Goal: Task Accomplishment & Management: Manage account settings

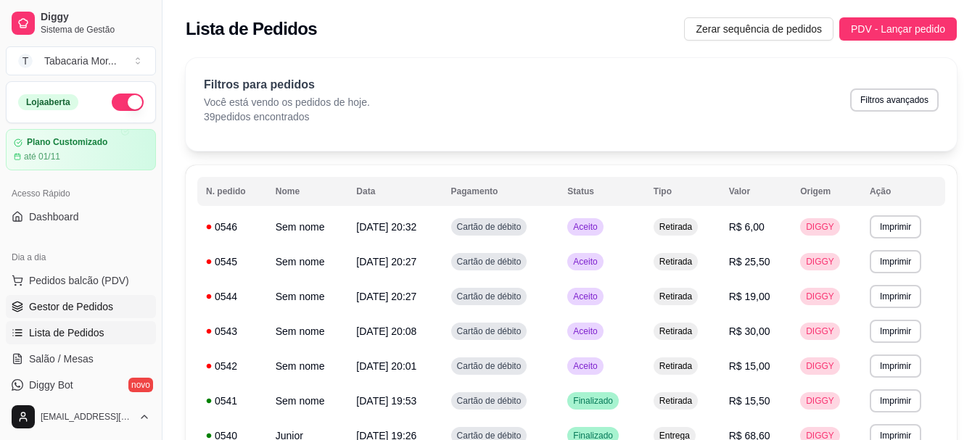
click at [78, 306] on span "Gestor de Pedidos" at bounding box center [71, 306] width 84 height 15
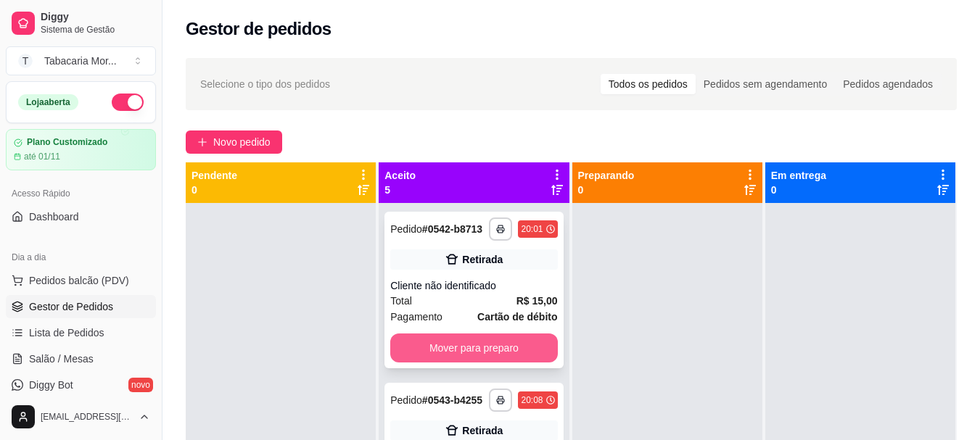
click at [489, 357] on button "Mover para preparo" at bounding box center [473, 348] width 167 height 29
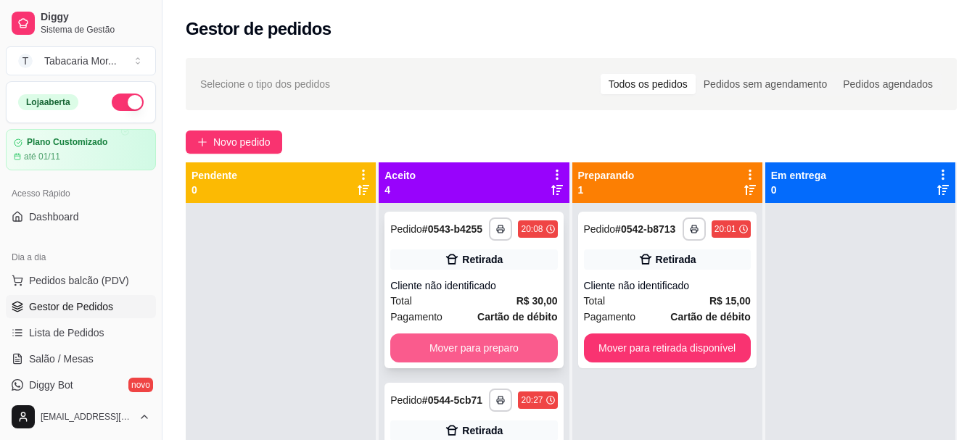
click at [497, 360] on button "Mover para preparo" at bounding box center [473, 348] width 167 height 29
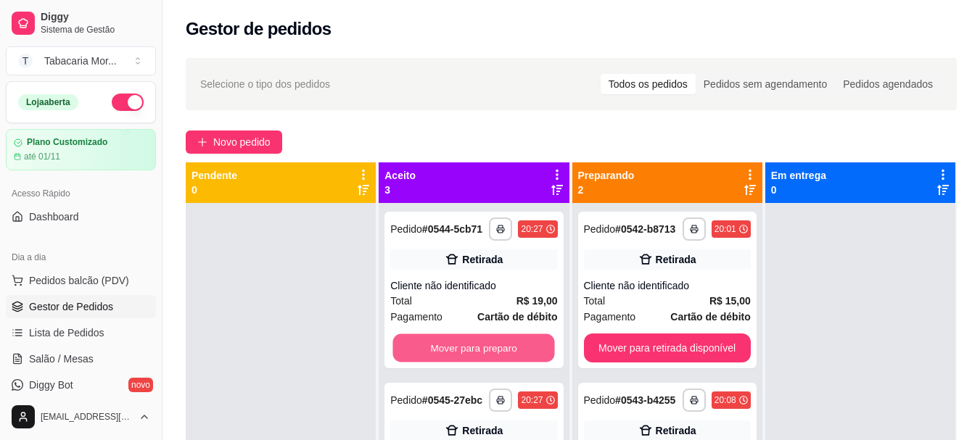
click at [497, 360] on button "Mover para preparo" at bounding box center [474, 348] width 162 height 28
click at [500, 341] on button "Mover para preparo" at bounding box center [473, 348] width 167 height 29
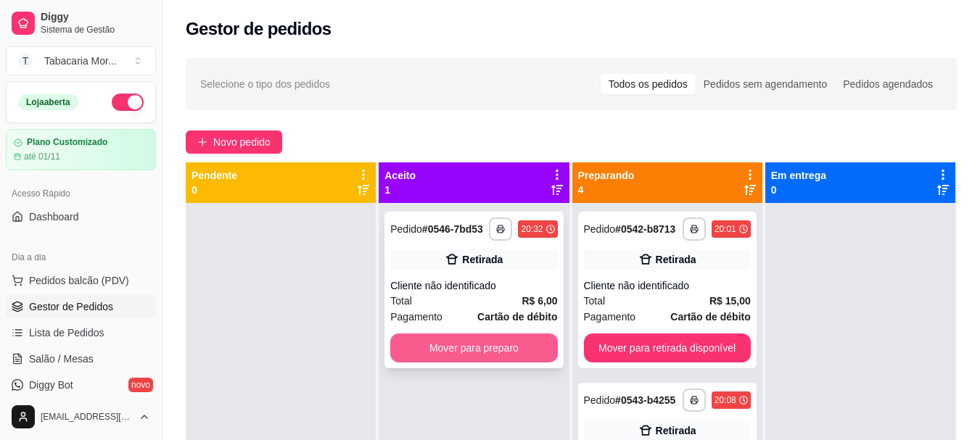
click at [501, 355] on button "Mover para preparo" at bounding box center [473, 348] width 167 height 29
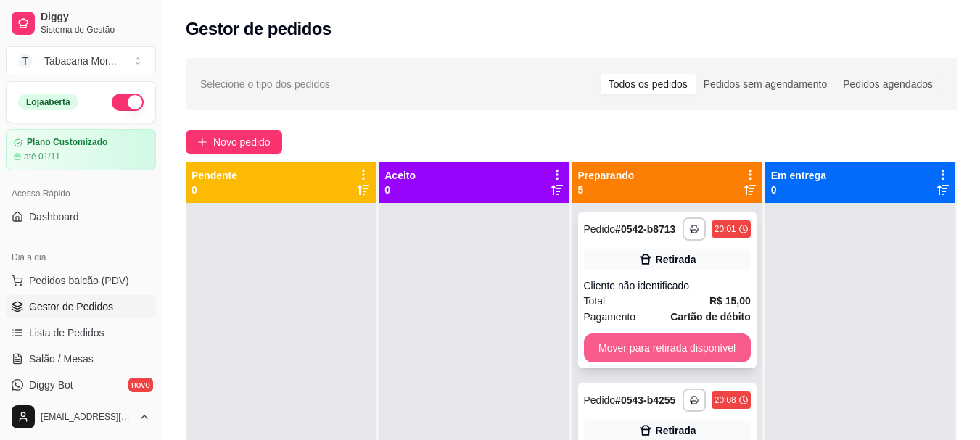
click at [638, 357] on button "Mover para retirada disponível" at bounding box center [667, 348] width 167 height 29
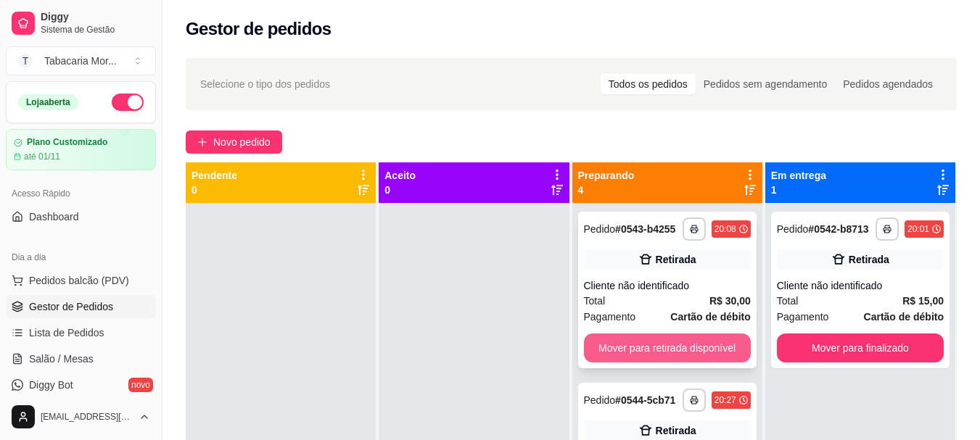
click at [669, 350] on button "Mover para retirada disponível" at bounding box center [667, 348] width 167 height 29
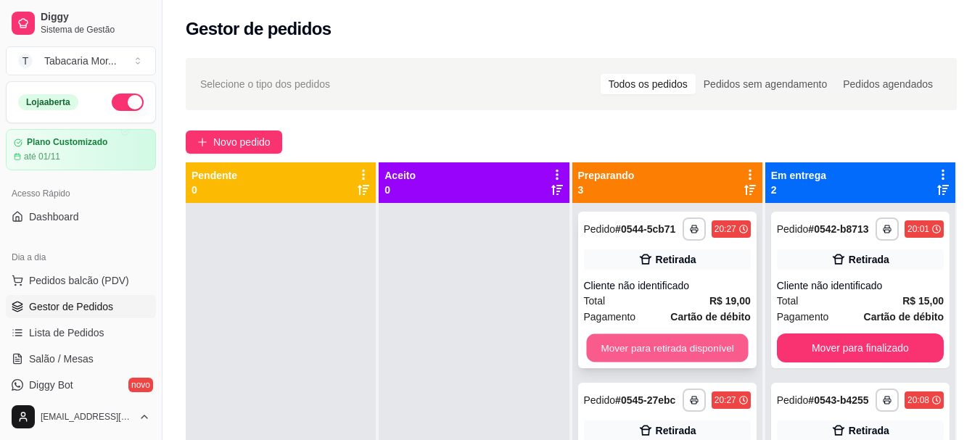
click at [637, 350] on button "Mover para retirada disponível" at bounding box center [667, 348] width 162 height 28
click at [637, 349] on button "Mover para retirada disponível" at bounding box center [667, 348] width 162 height 28
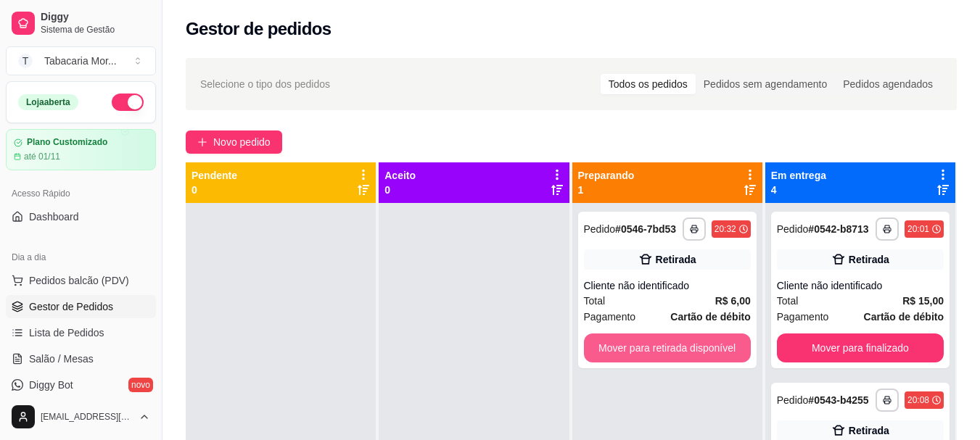
click at [642, 348] on button "Mover para retirada disponível" at bounding box center [667, 348] width 167 height 29
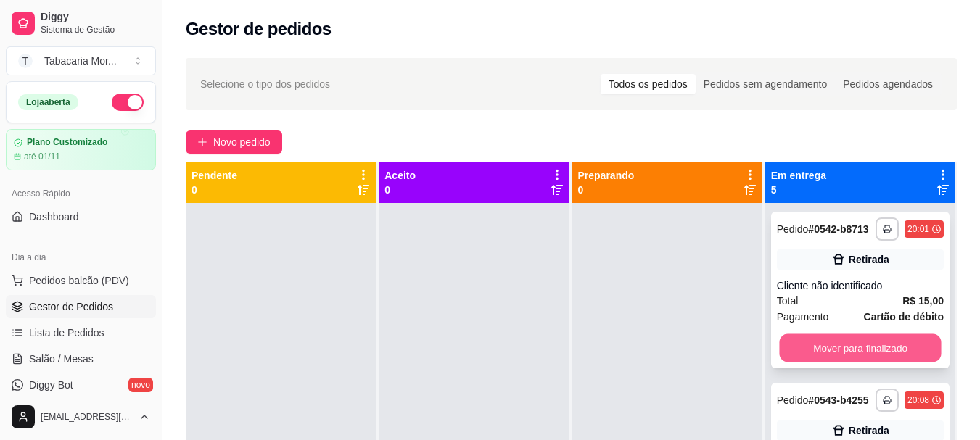
click at [786, 363] on button "Mover para finalizado" at bounding box center [860, 348] width 162 height 28
click at [792, 358] on button "Mover para finalizado" at bounding box center [860, 348] width 162 height 28
click at [803, 358] on button "Mover para finalizado" at bounding box center [860, 348] width 167 height 29
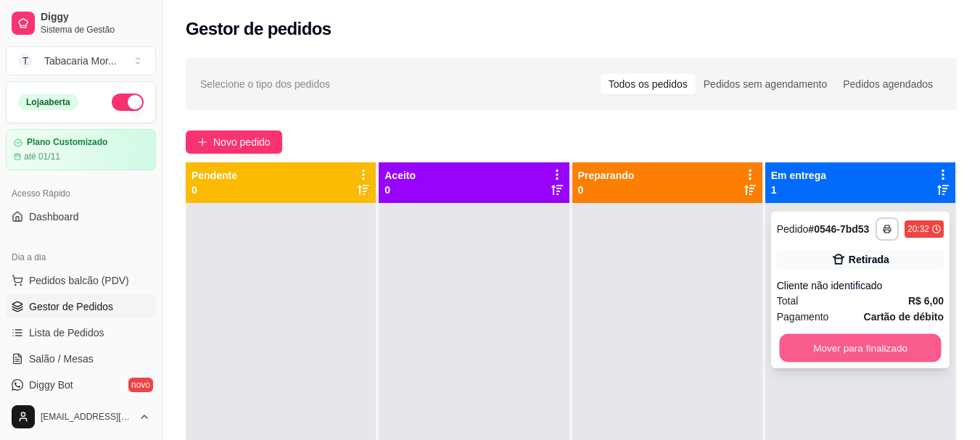
click at [803, 355] on button "Mover para finalizado" at bounding box center [860, 348] width 162 height 28
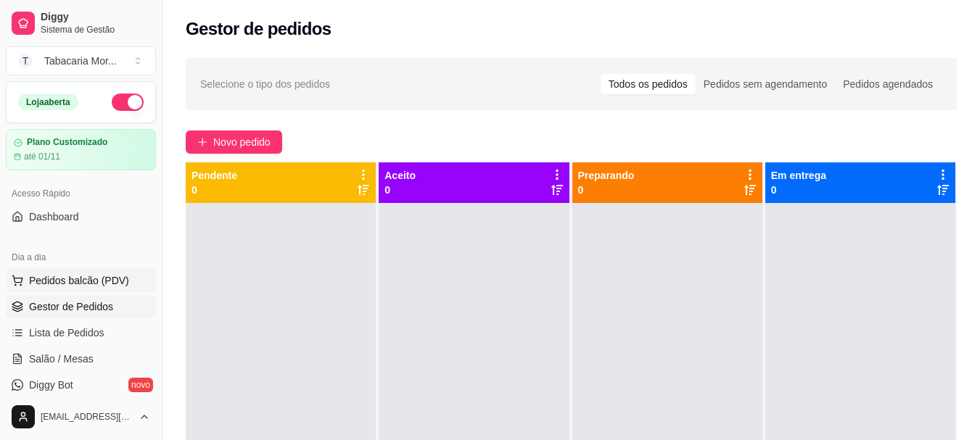
click at [102, 286] on span "Pedidos balcão (PDV)" at bounding box center [79, 280] width 100 height 15
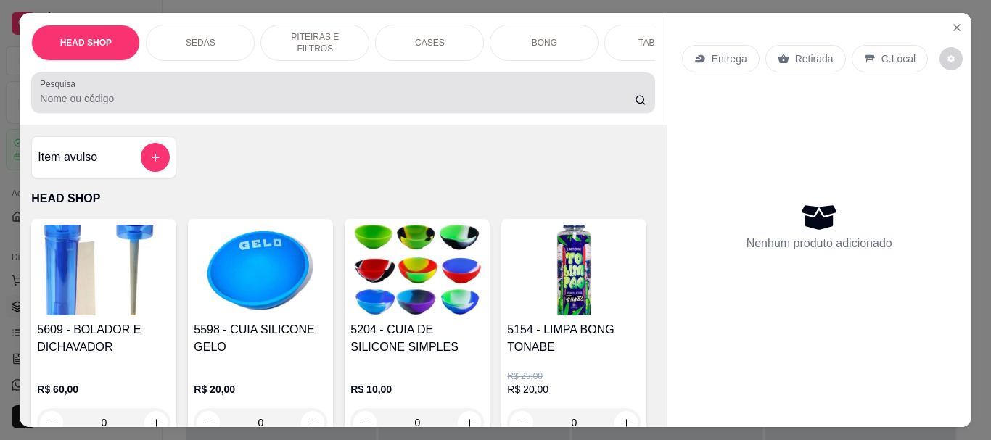
click at [106, 106] on input "Pesquisa" at bounding box center [337, 98] width 595 height 15
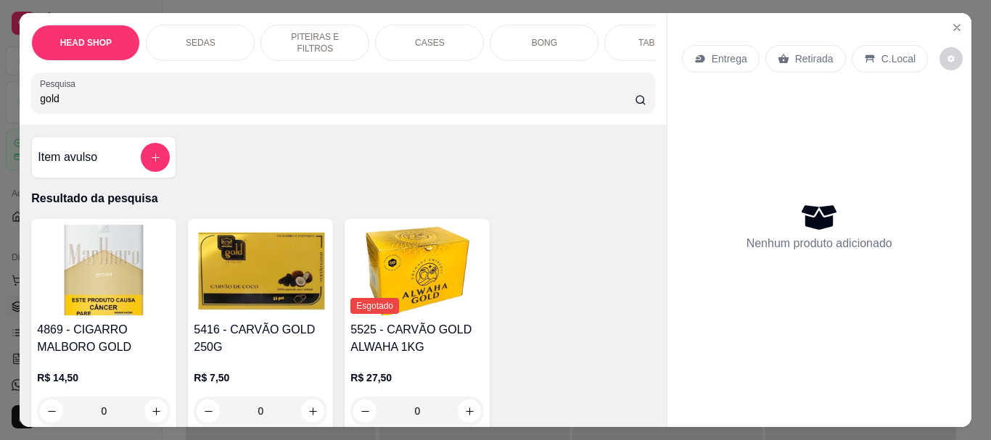
type input "gold"
click at [91, 247] on img at bounding box center [103, 270] width 133 height 91
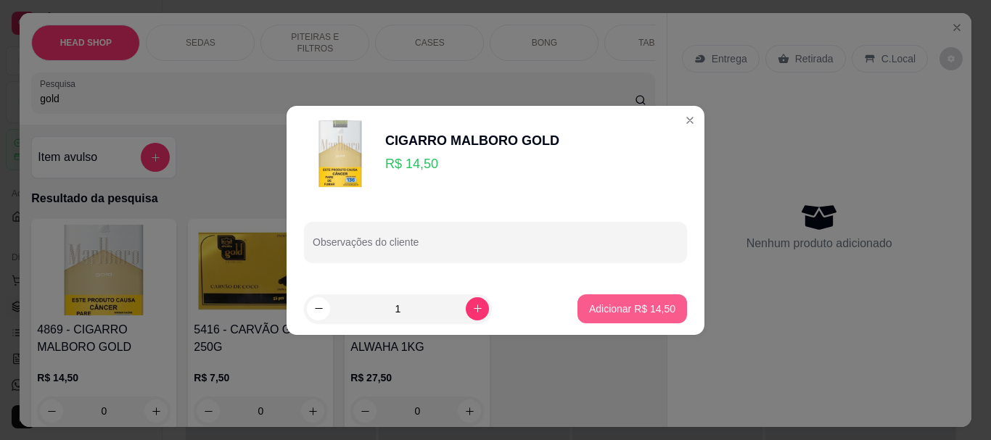
click at [590, 302] on p "Adicionar R$ 14,50" at bounding box center [632, 309] width 86 height 15
type input "1"
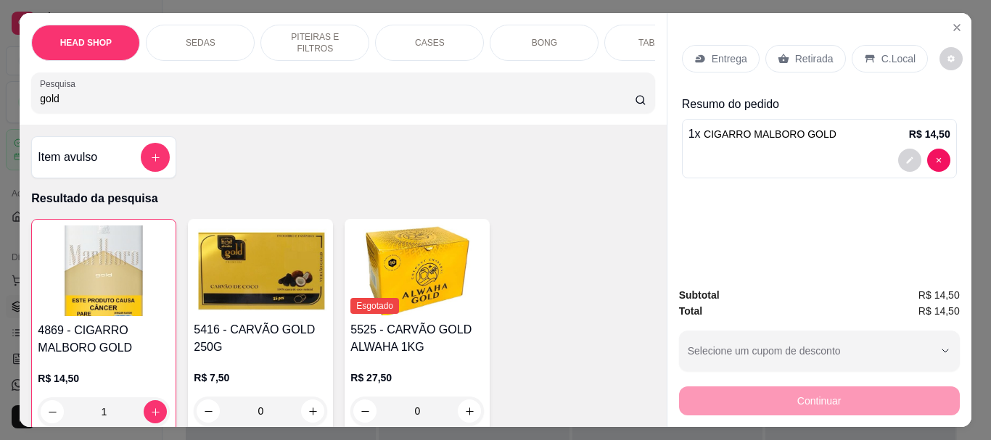
click at [778, 57] on icon at bounding box center [783, 59] width 12 height 12
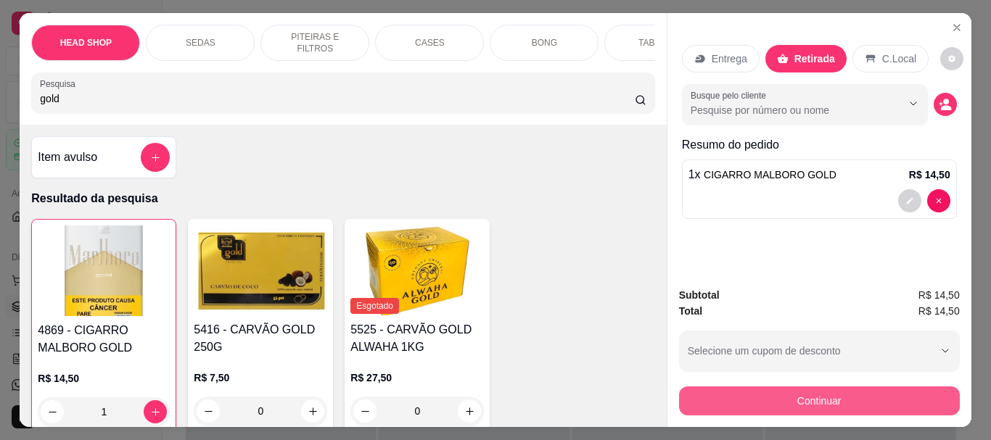
click at [804, 396] on button "Continuar" at bounding box center [819, 400] width 281 height 29
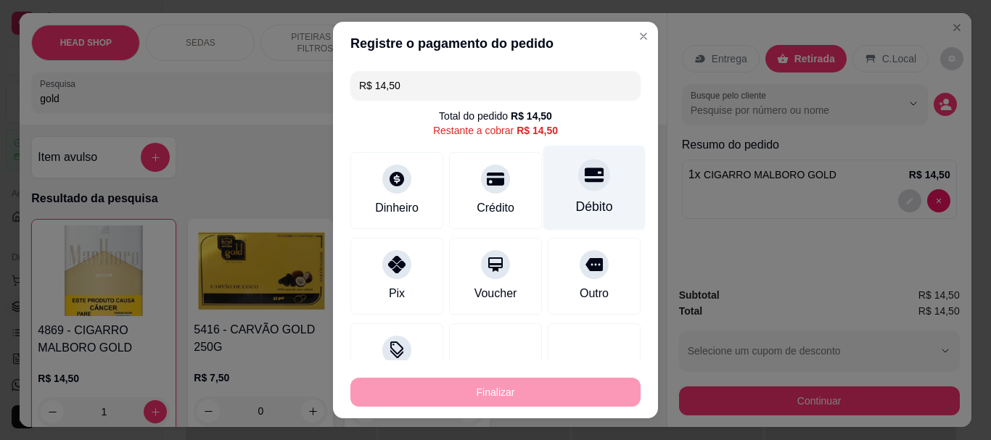
click at [578, 187] on div at bounding box center [594, 176] width 32 height 32
type input "R$ 0,00"
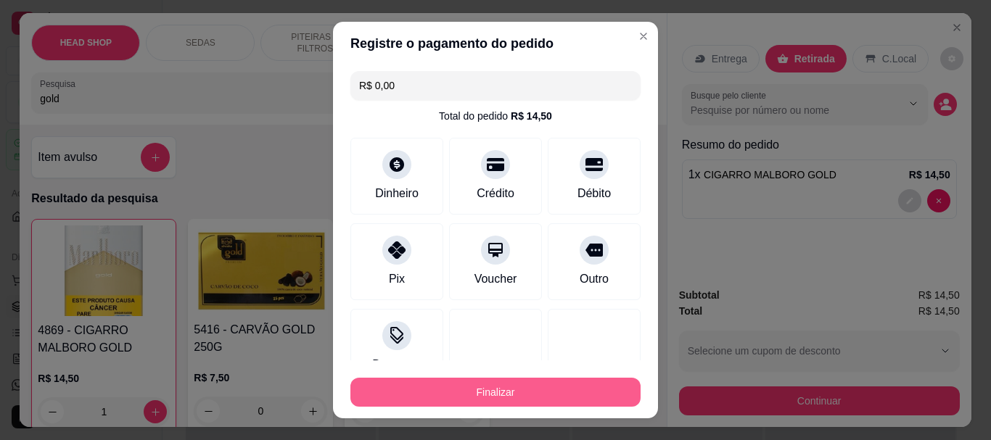
click at [591, 384] on button "Finalizar" at bounding box center [495, 392] width 290 height 29
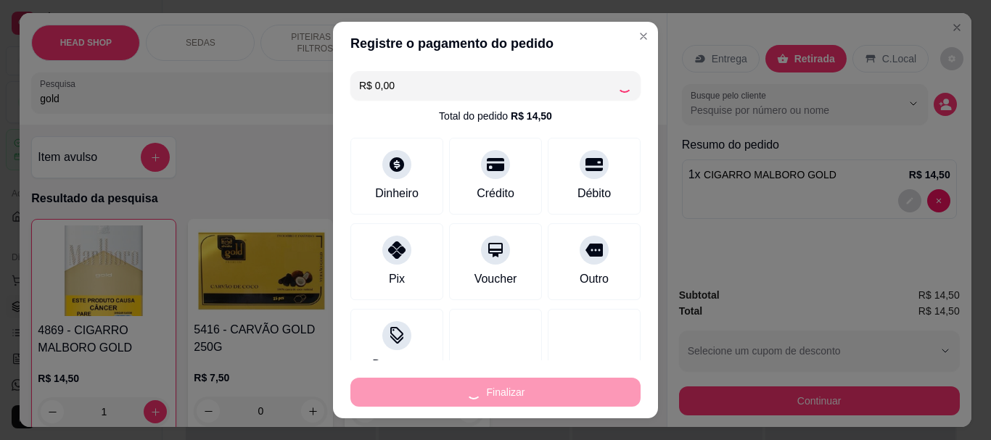
type input "0"
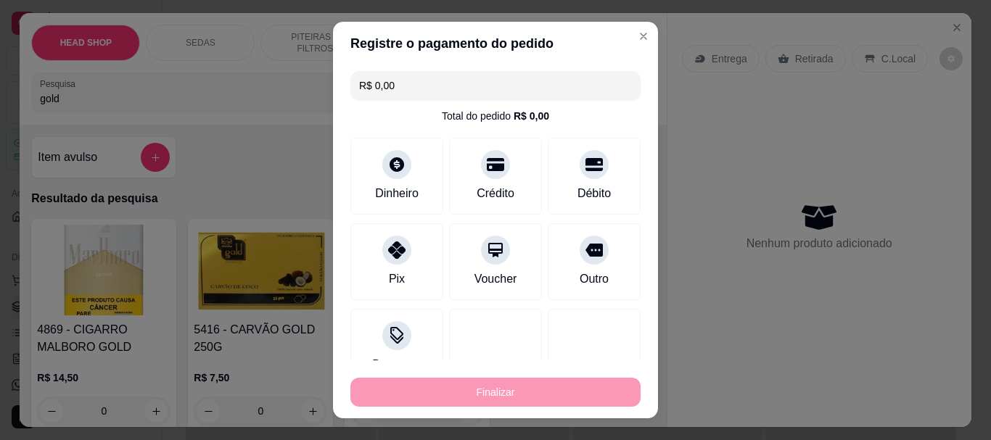
type input "-R$ 14,50"
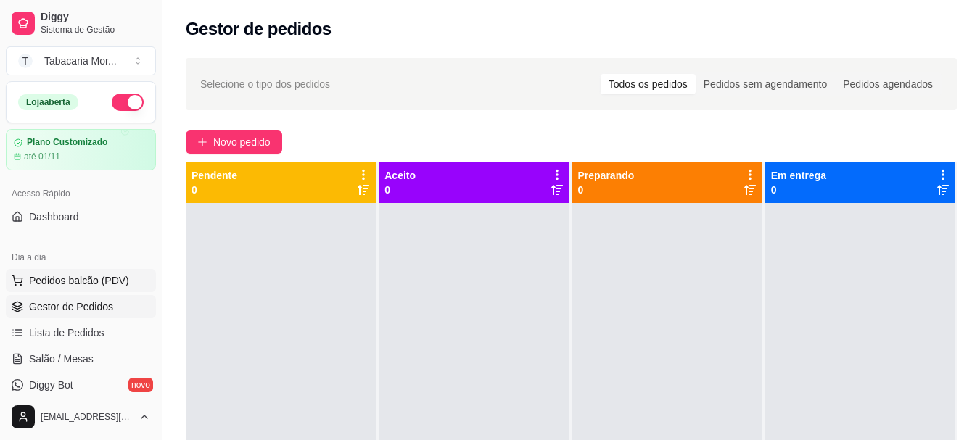
click at [95, 275] on span "Pedidos balcão (PDV)" at bounding box center [79, 280] width 100 height 15
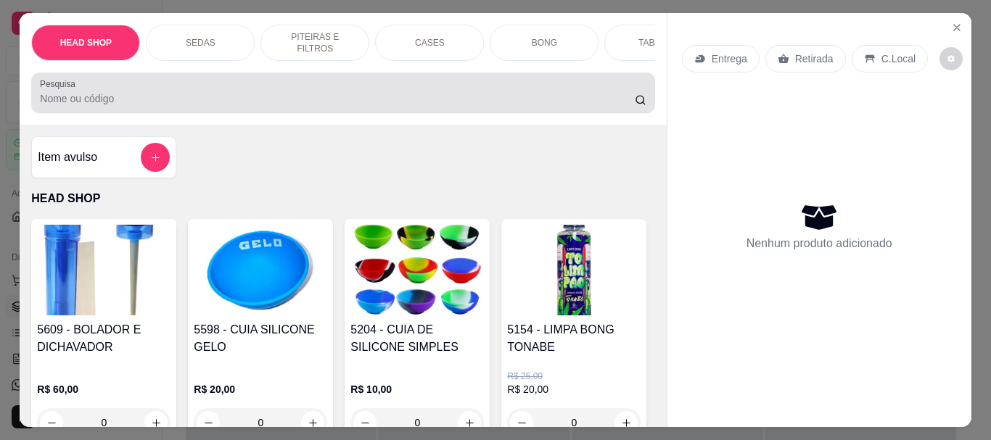
click at [110, 107] on div at bounding box center [342, 92] width 605 height 29
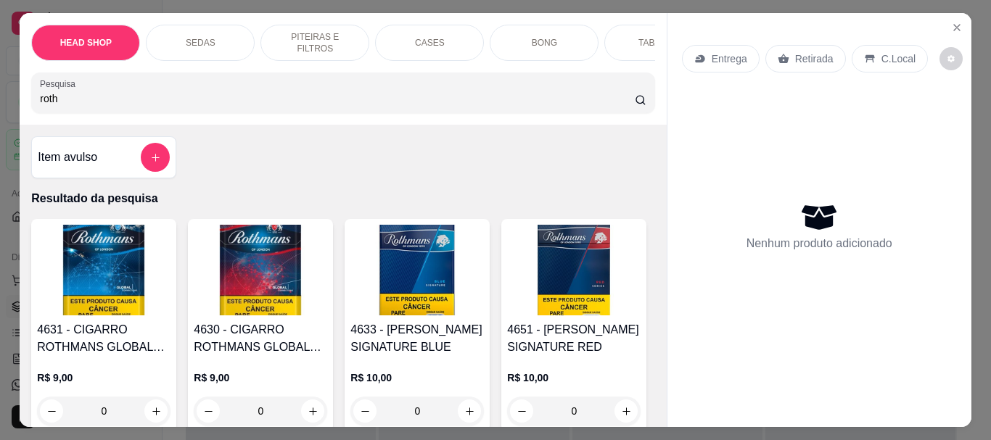
type input "roth"
click at [402, 286] on img at bounding box center [416, 270] width 133 height 91
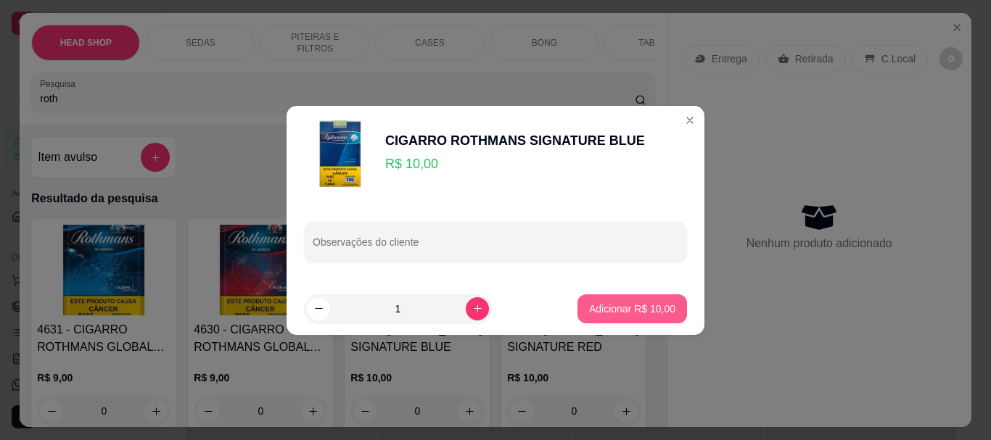
click at [642, 307] on p "Adicionar R$ 10,00" at bounding box center [632, 309] width 86 height 15
type input "1"
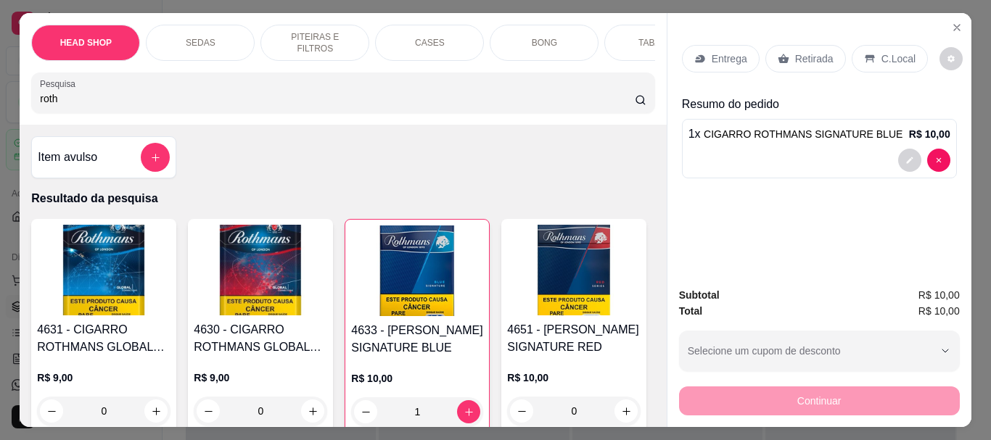
click at [805, 54] on p "Retirada" at bounding box center [814, 58] width 38 height 15
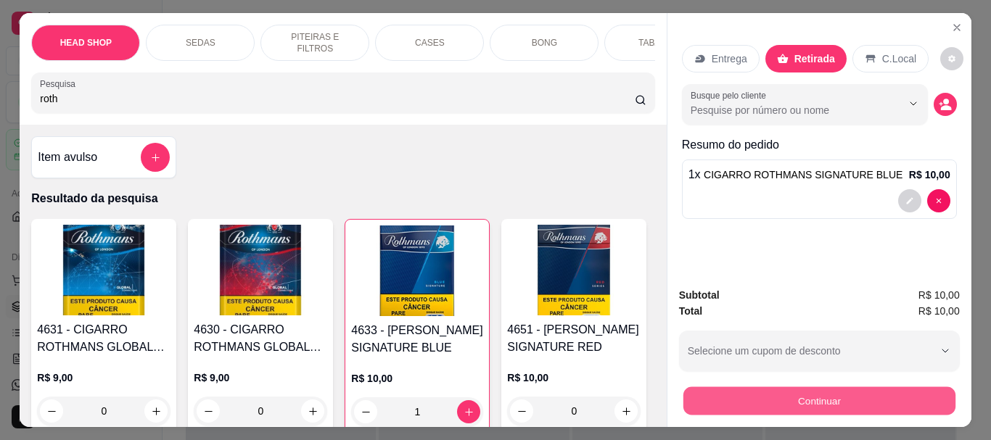
click at [789, 393] on button "Continuar" at bounding box center [818, 400] width 272 height 28
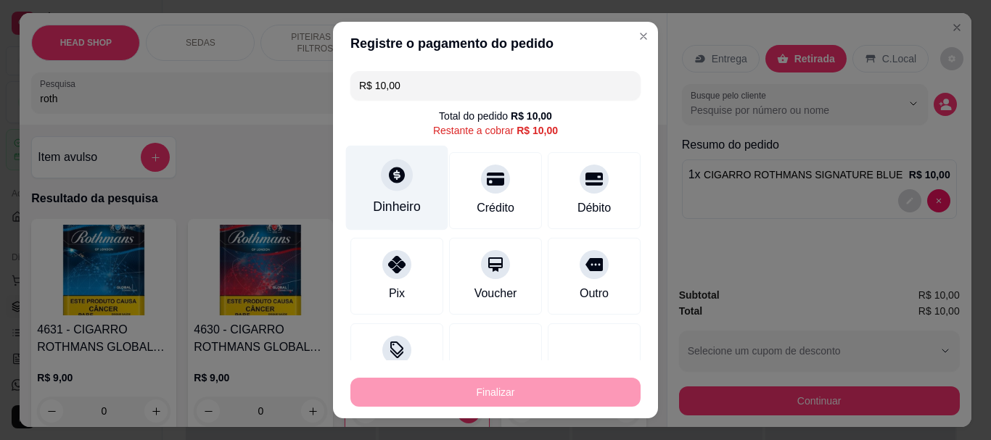
click at [397, 190] on div "Dinheiro" at bounding box center [397, 188] width 102 height 85
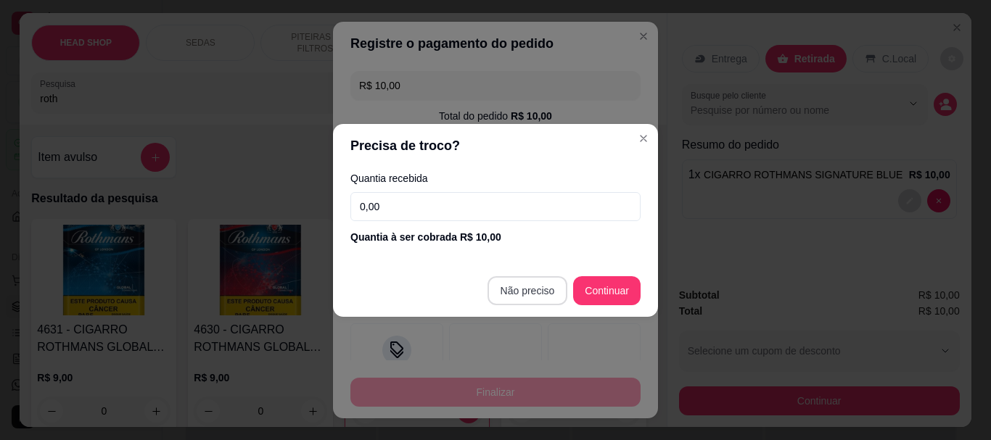
type input "R$ 0,00"
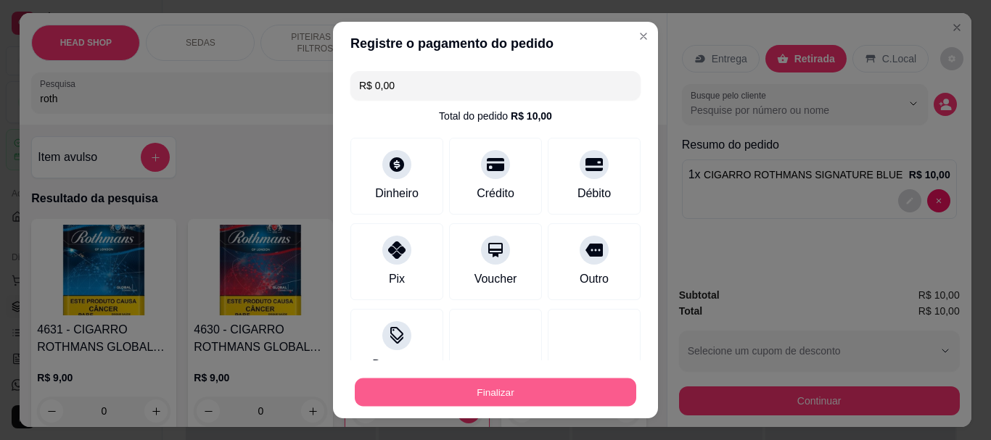
click at [539, 391] on button "Finalizar" at bounding box center [495, 392] width 281 height 28
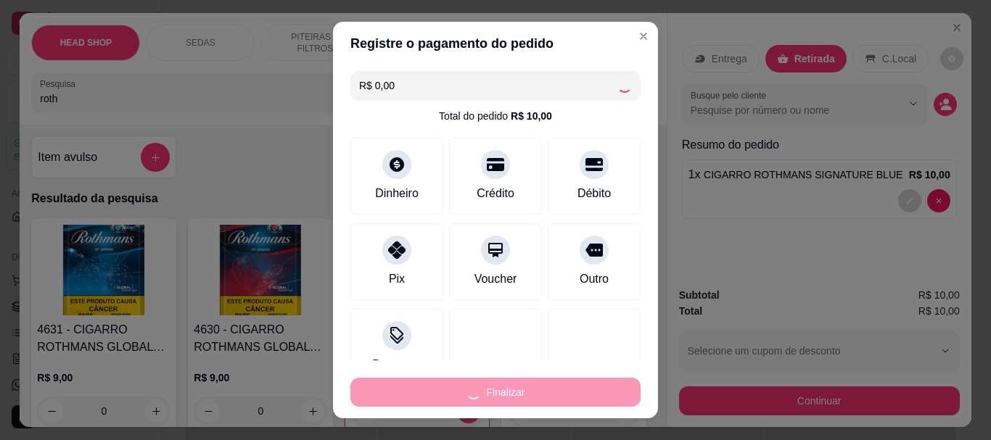
type input "0"
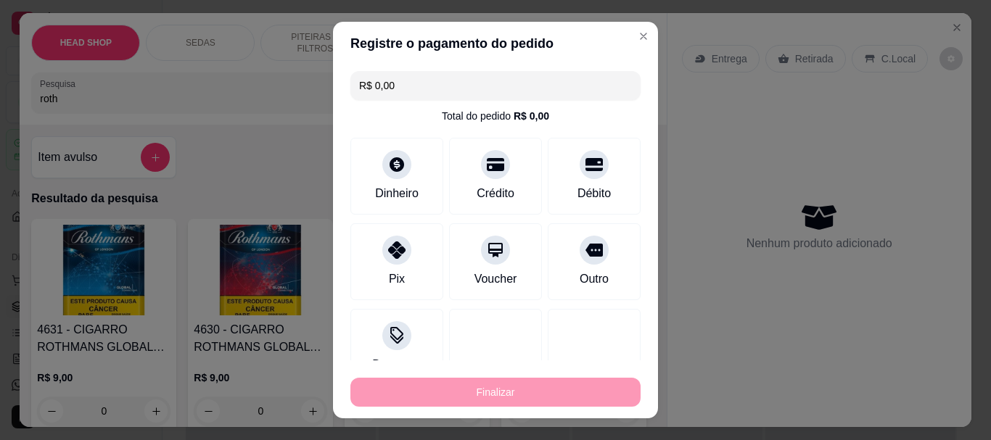
type input "-R$ 10,00"
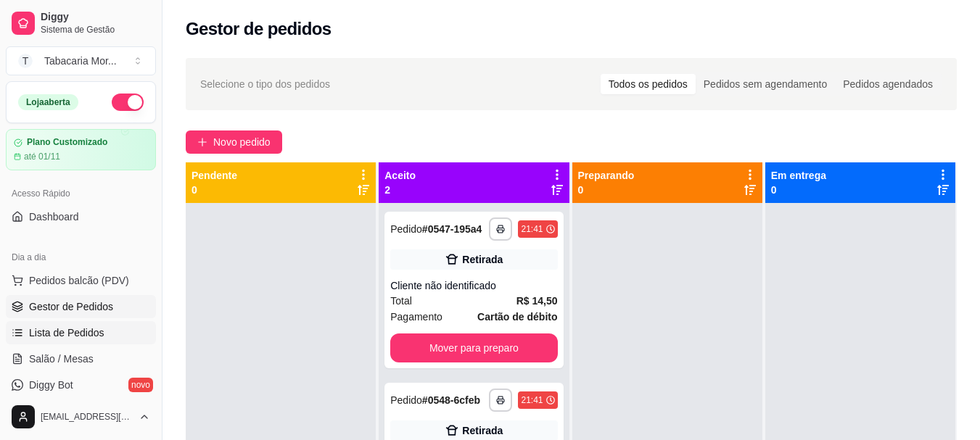
click at [75, 330] on span "Lista de Pedidos" at bounding box center [66, 333] width 75 height 15
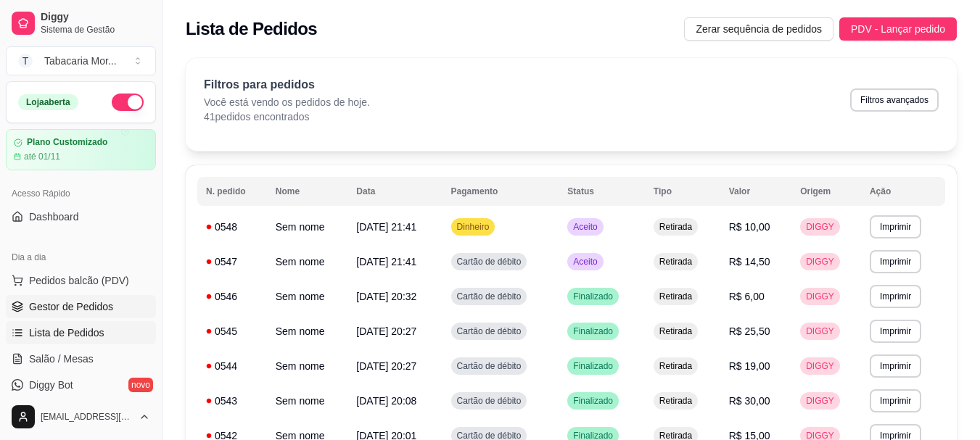
click at [68, 308] on span "Gestor de Pedidos" at bounding box center [71, 306] width 84 height 15
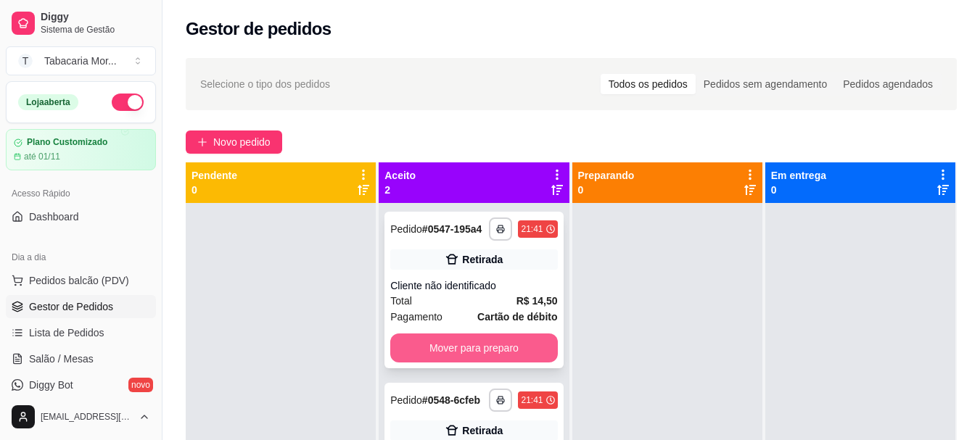
click at [471, 359] on button "Mover para preparo" at bounding box center [473, 348] width 167 height 29
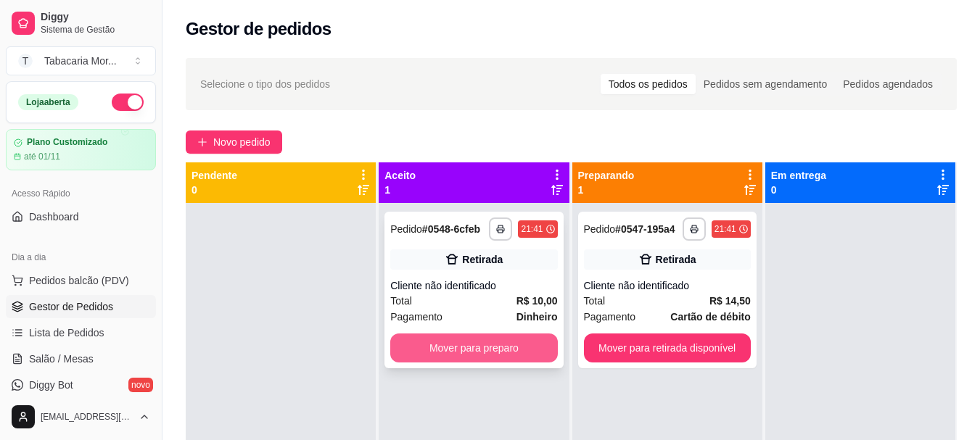
click at [489, 343] on button "Mover para preparo" at bounding box center [473, 348] width 167 height 29
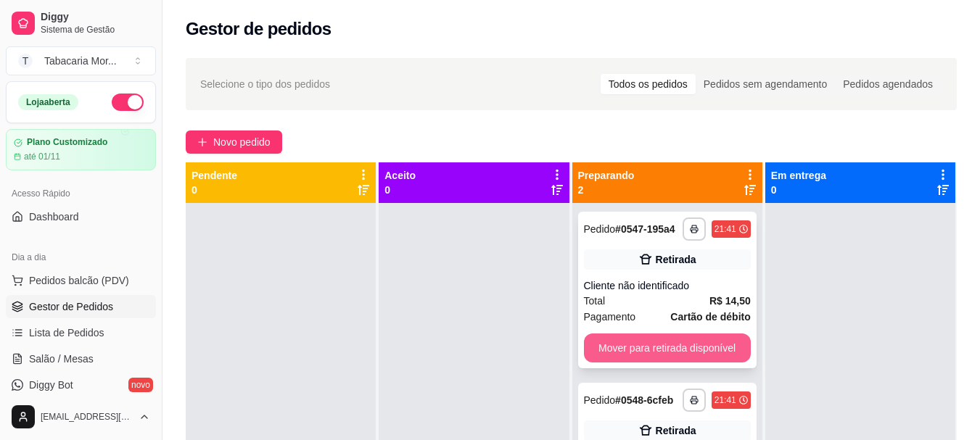
click at [655, 342] on button "Mover para retirada disponível" at bounding box center [667, 348] width 167 height 29
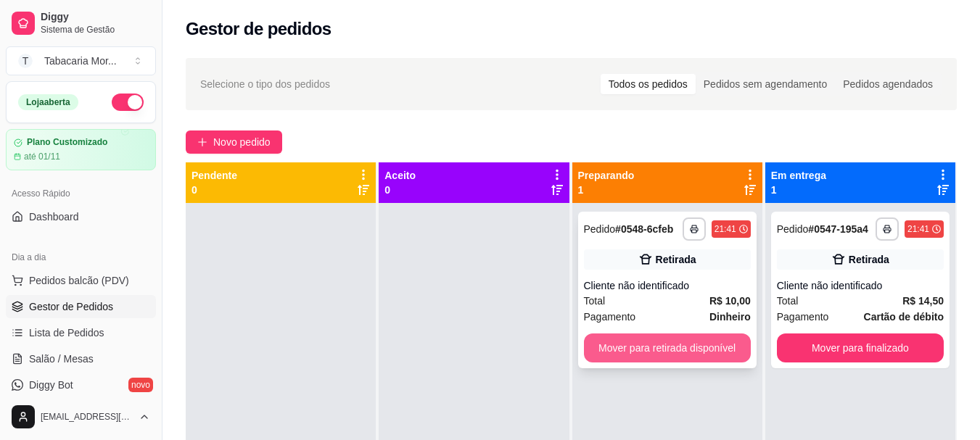
click at [651, 350] on button "Mover para retirada disponível" at bounding box center [667, 348] width 167 height 29
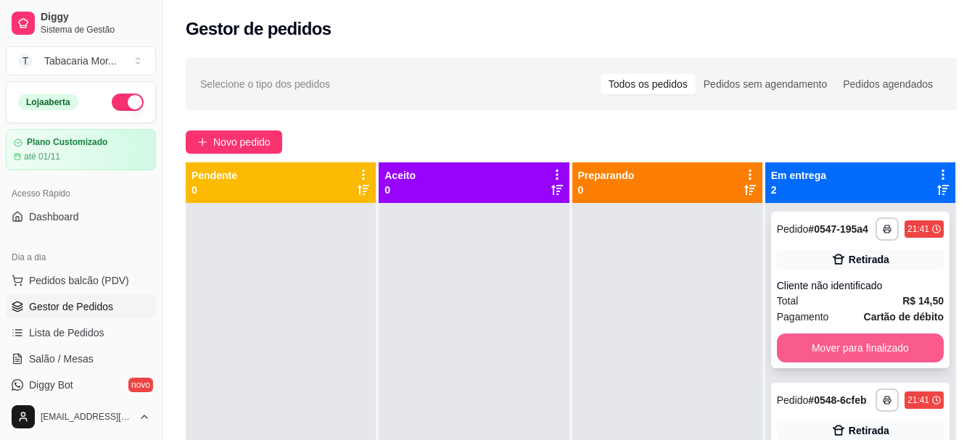
click at [854, 345] on button "Mover para finalizado" at bounding box center [860, 348] width 167 height 29
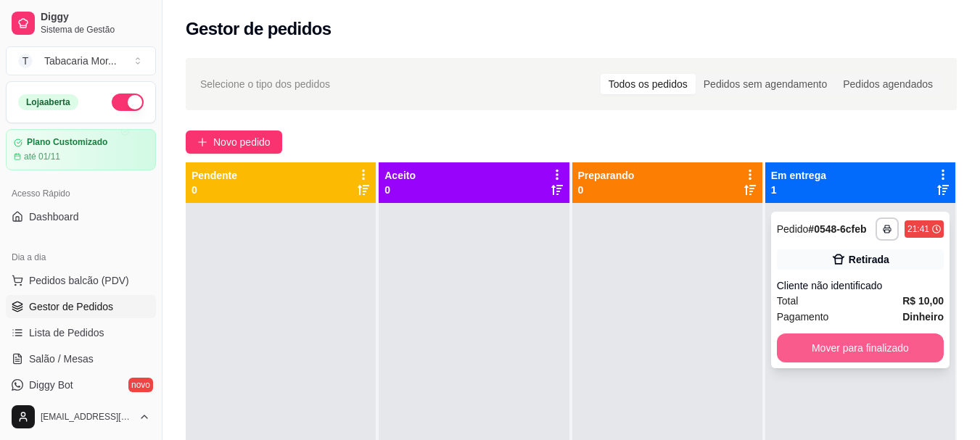
click at [843, 350] on button "Mover para finalizado" at bounding box center [860, 348] width 167 height 29
